Goal: Book appointment/travel/reservation

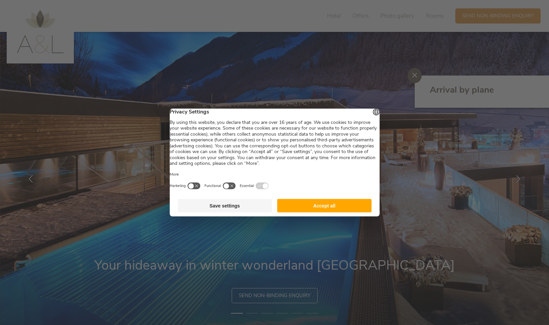
click at [330, 207] on button "Accept all" at bounding box center [324, 205] width 94 height 13
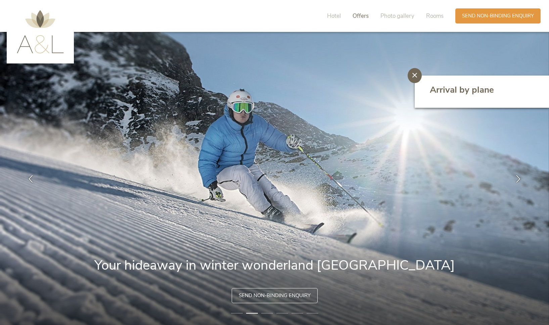
click at [353, 17] on span "Offers" at bounding box center [360, 16] width 16 height 8
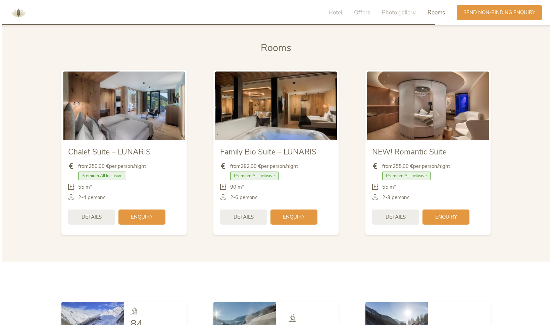
scroll to position [1468, 0]
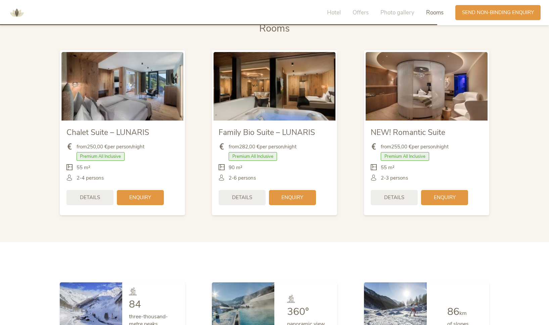
click at [270, 86] on img at bounding box center [275, 86] width 122 height 68
click at [253, 189] on div "Details" at bounding box center [242, 196] width 47 height 15
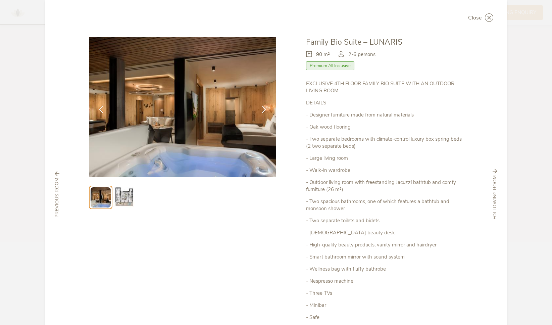
scroll to position [0, 0]
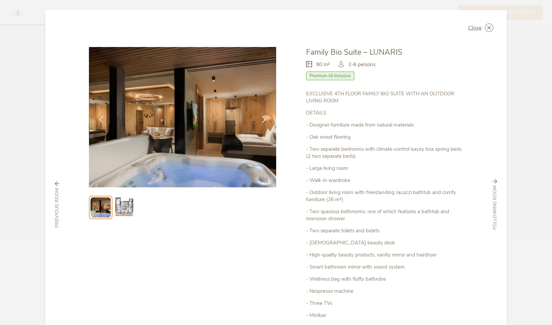
click at [179, 147] on img at bounding box center [182, 117] width 187 height 140
click at [114, 208] on img at bounding box center [123, 207] width 21 height 21
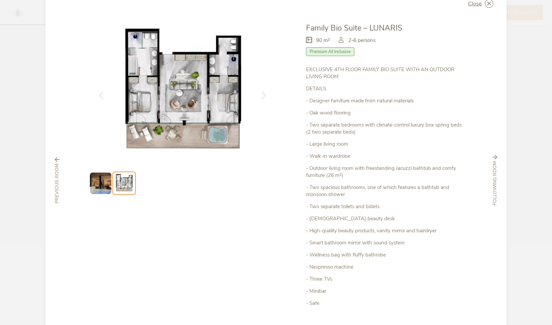
scroll to position [84, 0]
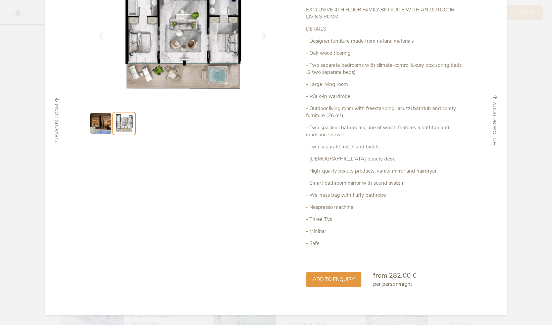
click at [379, 278] on span "from 282,00 €" at bounding box center [394, 275] width 43 height 9
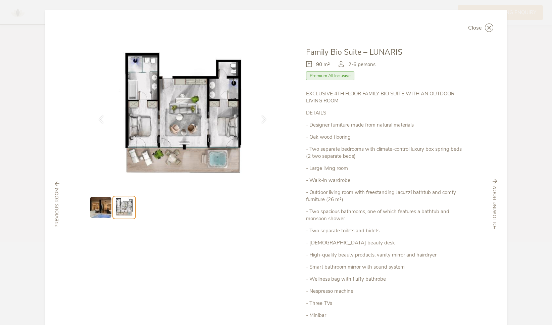
click at [170, 137] on img at bounding box center [182, 117] width 187 height 140
click at [102, 213] on img at bounding box center [100, 207] width 21 height 21
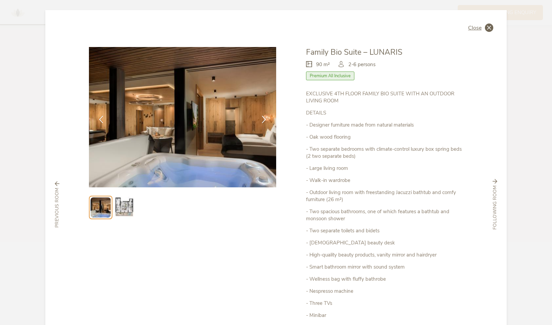
click at [487, 25] on icon at bounding box center [489, 27] width 8 height 8
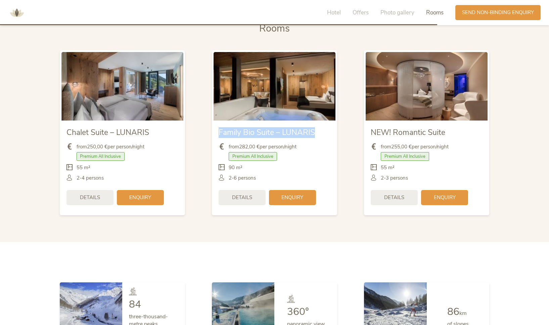
drag, startPoint x: 218, startPoint y: 122, endPoint x: 324, endPoint y: 121, distance: 106.4
click at [324, 121] on div "Family Bio Suite – LUNARIS from 282,00 € per person/night Premium All Inclusive" at bounding box center [275, 167] width 122 height 93
copy span "Family Bio Suite – LUNARIS"
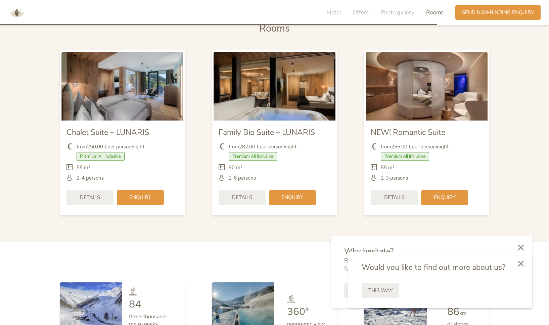
click at [354, 204] on div "NEW! Romantic Suite from 255,00 € per person/night Premium All Inclusive" at bounding box center [426, 133] width 152 height 178
click at [118, 74] on img at bounding box center [122, 86] width 122 height 68
click at [118, 111] on img at bounding box center [122, 86] width 122 height 68
drag, startPoint x: 92, startPoint y: 203, endPoint x: 91, endPoint y: 196, distance: 6.8
click at [92, 200] on div "Chalet Suite – LUNARIS from 250,00 € per person/night Premium All Inclusive" at bounding box center [122, 167] width 122 height 93
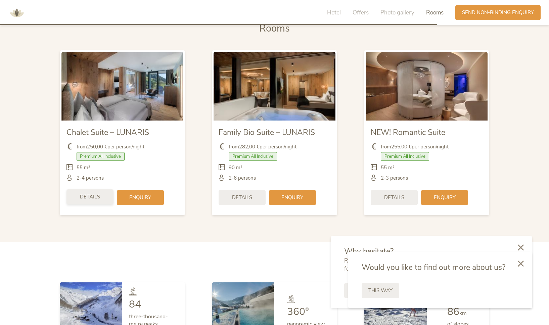
click at [94, 193] on span "Details" at bounding box center [90, 196] width 20 height 7
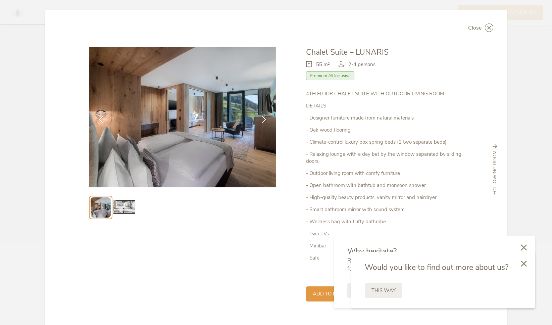
click at [115, 208] on img at bounding box center [123, 207] width 21 height 21
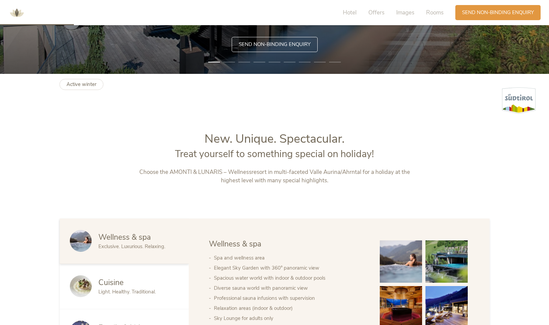
scroll to position [391, 0]
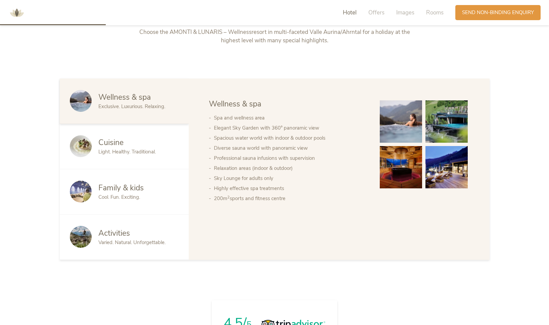
click at [401, 179] on img at bounding box center [401, 167] width 42 height 42
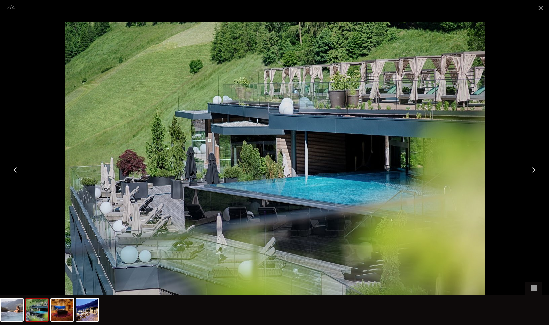
click at [58, 32] on div at bounding box center [274, 162] width 549 height 325
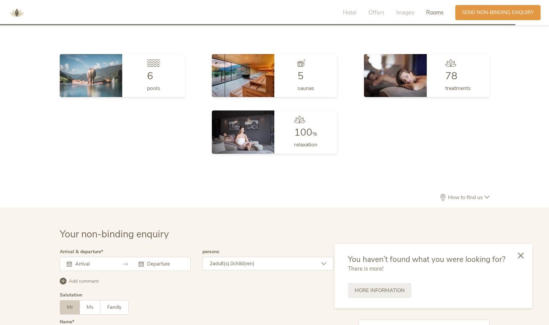
scroll to position [2032, 0]
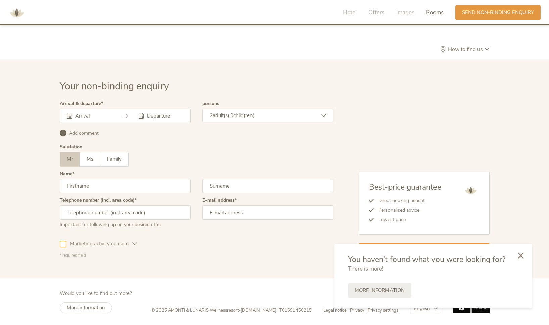
click at [434, 15] on span "Rooms" at bounding box center [434, 13] width 17 height 8
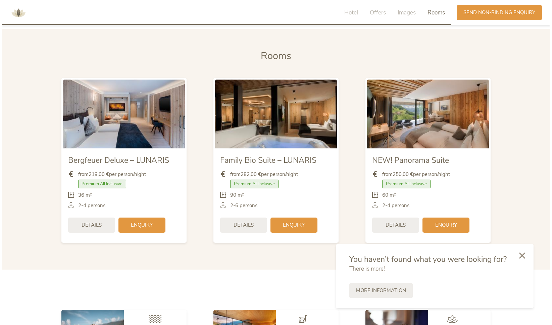
scroll to position [1624, 0]
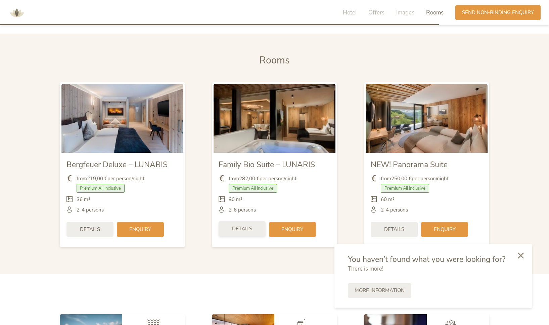
click at [241, 232] on span "Details" at bounding box center [242, 228] width 20 height 7
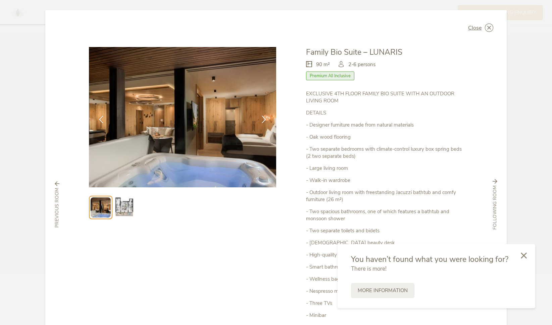
scroll to position [84, 0]
